Goal: Information Seeking & Learning: Learn about a topic

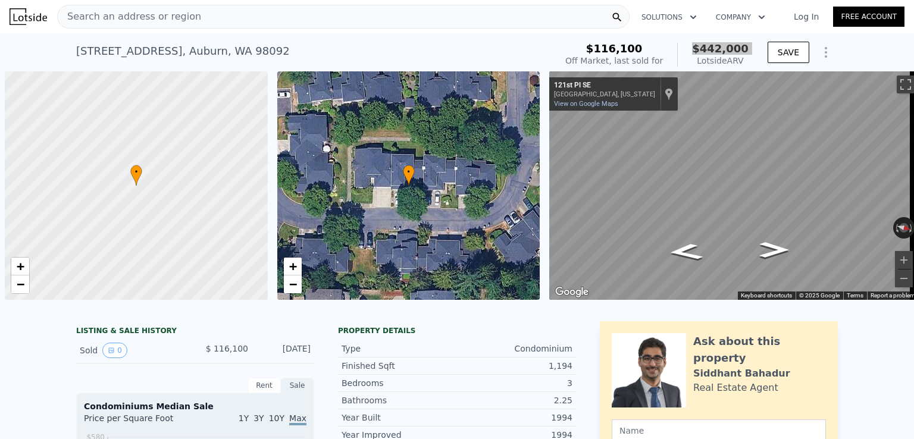
scroll to position [0, 5]
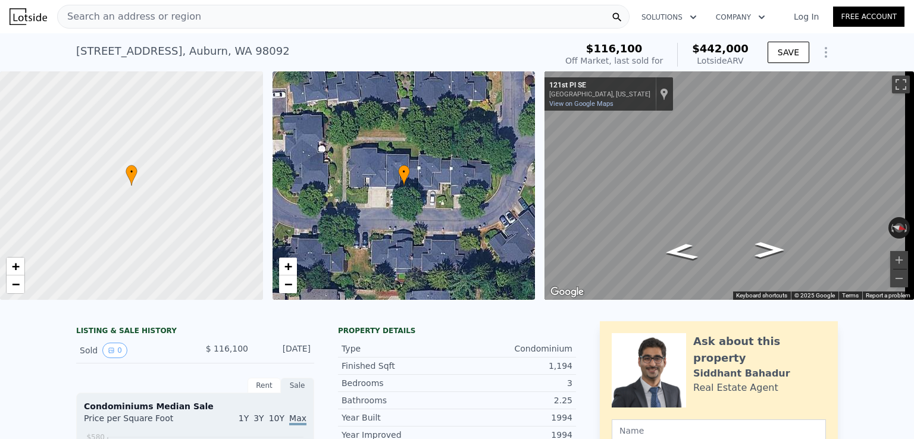
click at [266, 19] on div "Search an address or region" at bounding box center [343, 17] width 573 height 24
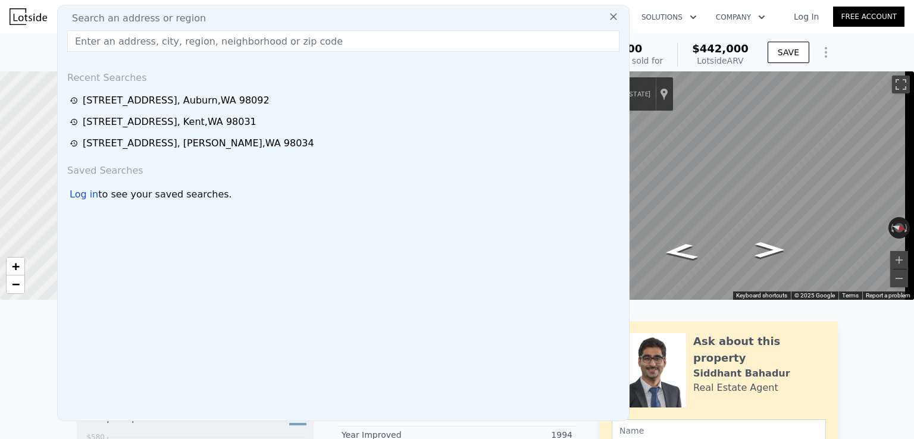
type input "[STREET_ADDRESS]"
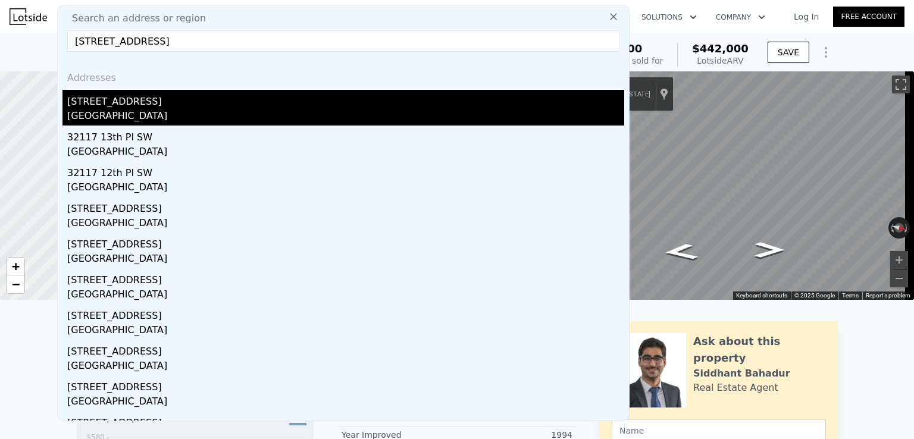
click at [110, 111] on div "[GEOGRAPHIC_DATA]" at bounding box center [345, 117] width 557 height 17
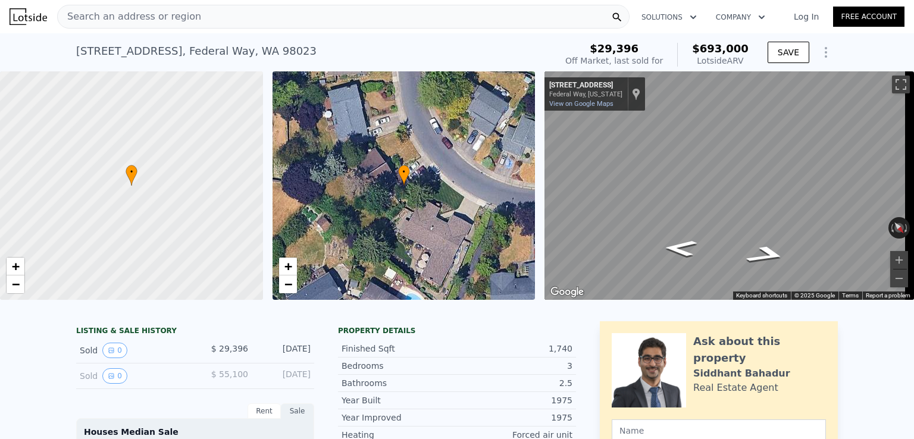
click at [717, 42] on span "$693,000" at bounding box center [720, 48] width 57 height 12
click at [720, 48] on span "$693,000" at bounding box center [720, 48] width 57 height 12
